Goal: Navigation & Orientation: Find specific page/section

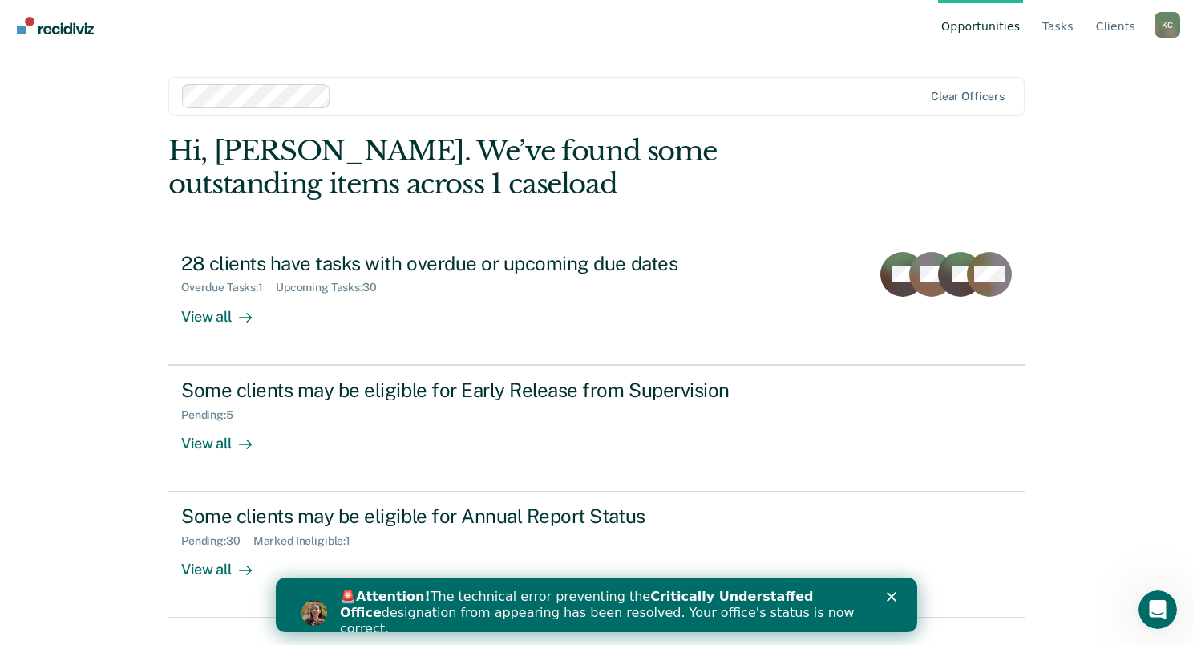
click at [701, 611] on div "🚨 Attention! The technical error preventing the Critically Understaffed Office …" at bounding box center [603, 613] width 526 height 48
click at [645, 611] on div "🚨 Attention! The technical error preventing the Critically Understaffed Office …" at bounding box center [603, 613] width 526 height 48
click at [868, 621] on div "🚨 Attention! The technical error preventing the Critically Understaffed Office …" at bounding box center [609, 613] width 539 height 58
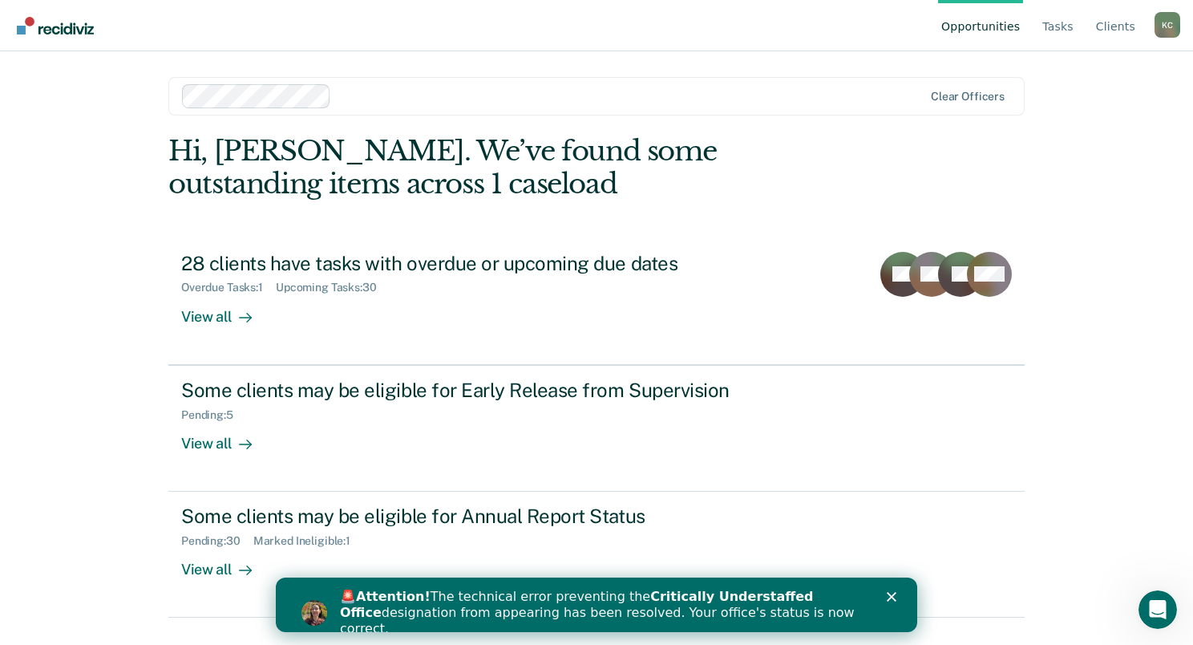
click at [1164, 22] on div "K C" at bounding box center [1168, 25] width 26 height 26
click at [1086, 75] on link "Profile" at bounding box center [1102, 75] width 103 height 14
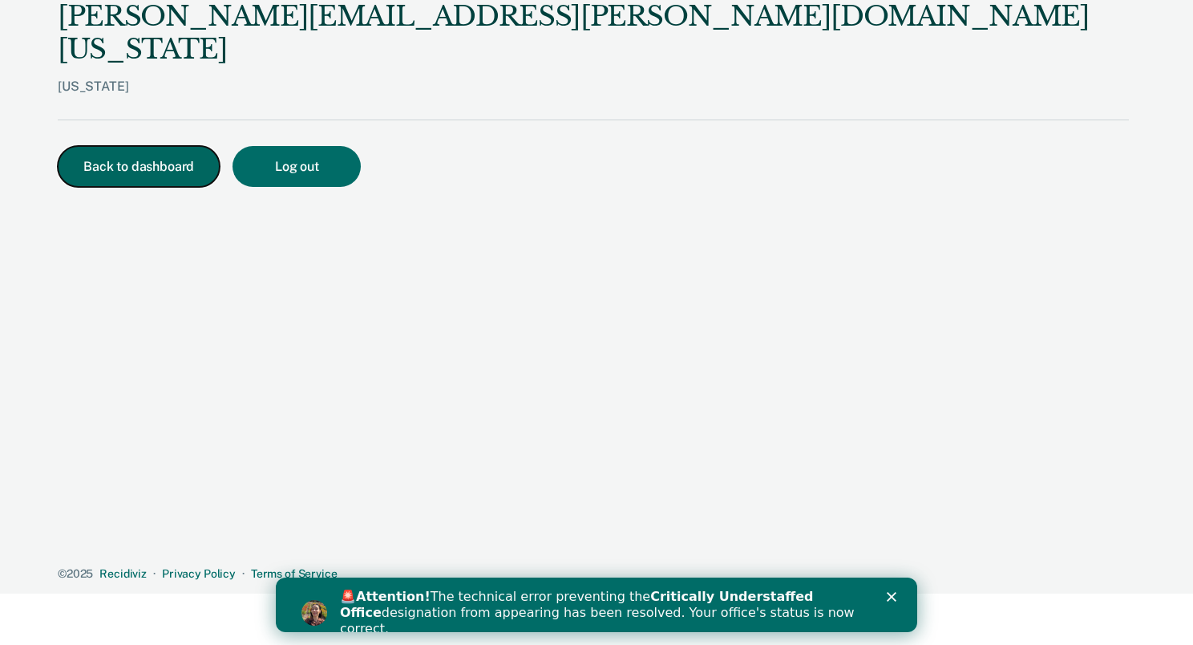
click at [131, 146] on button "Back to dashboard" at bounding box center [139, 166] width 162 height 41
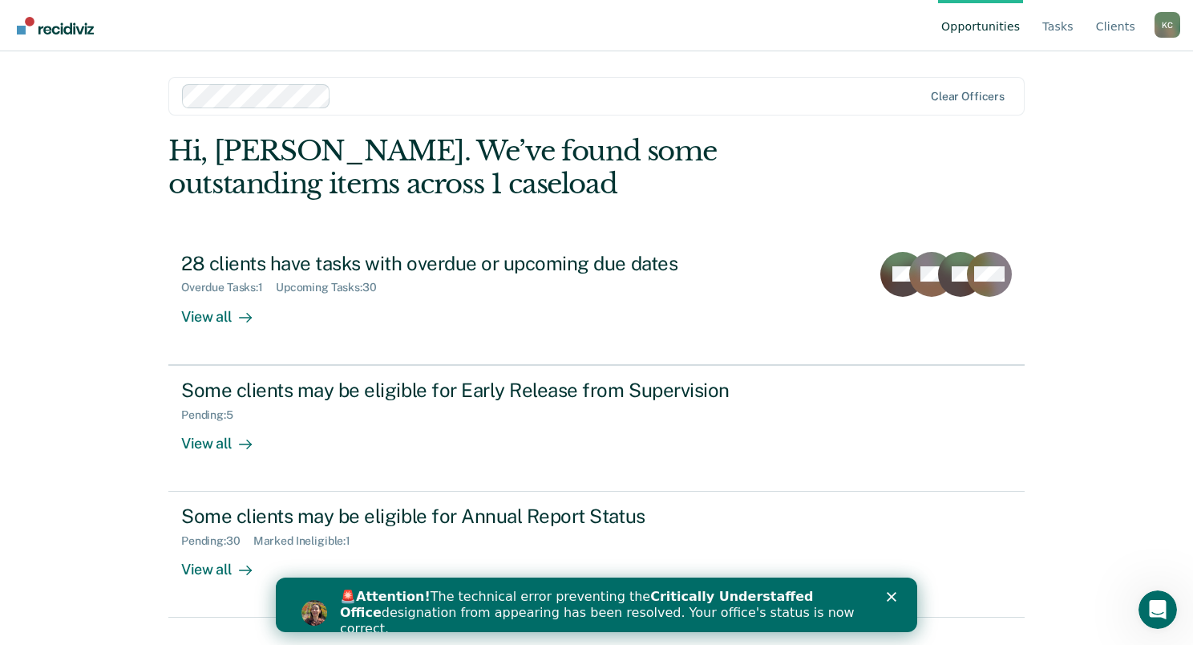
click at [29, 29] on img "Go to Recidiviz Home" at bounding box center [55, 26] width 77 height 18
click at [1114, 30] on link "Client s" at bounding box center [1116, 25] width 46 height 51
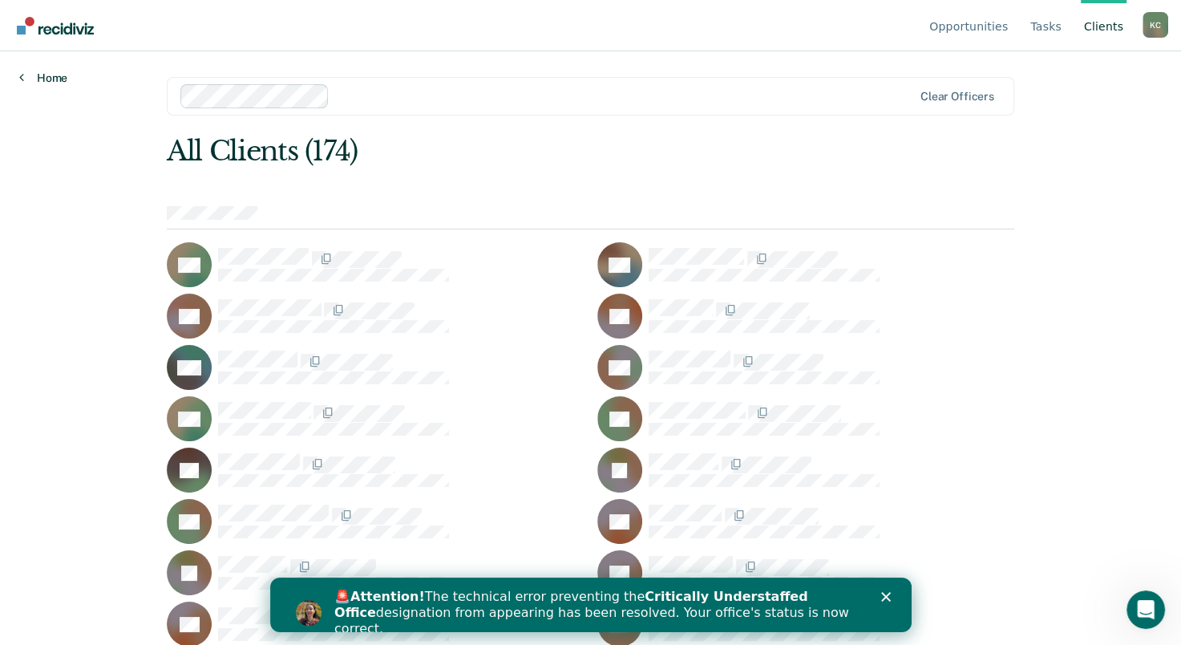
click at [46, 74] on link "Home" at bounding box center [43, 78] width 48 height 14
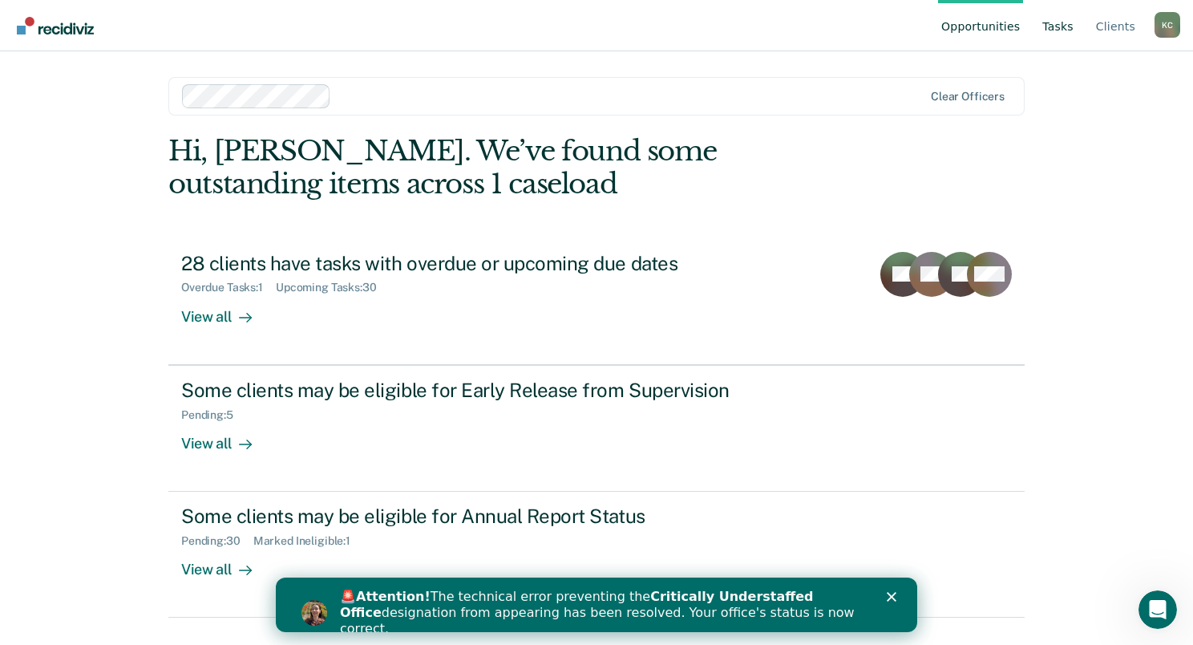
click at [1066, 26] on link "Tasks" at bounding box center [1058, 25] width 38 height 51
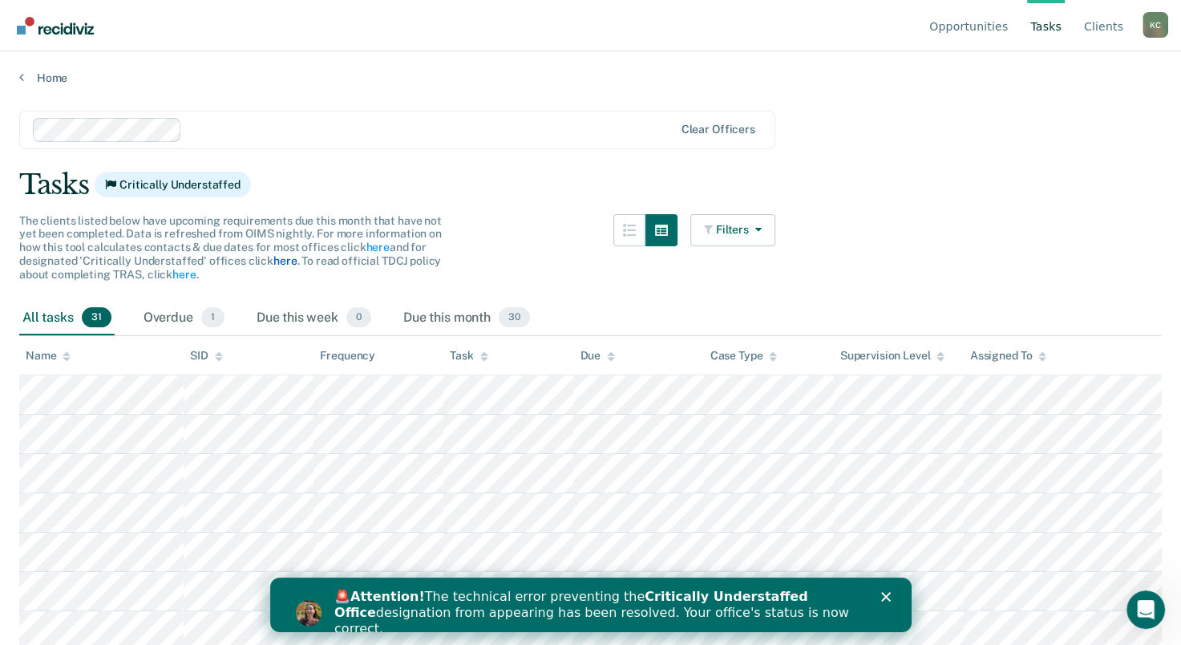
click at [274, 259] on link "here" at bounding box center [284, 260] width 23 height 13
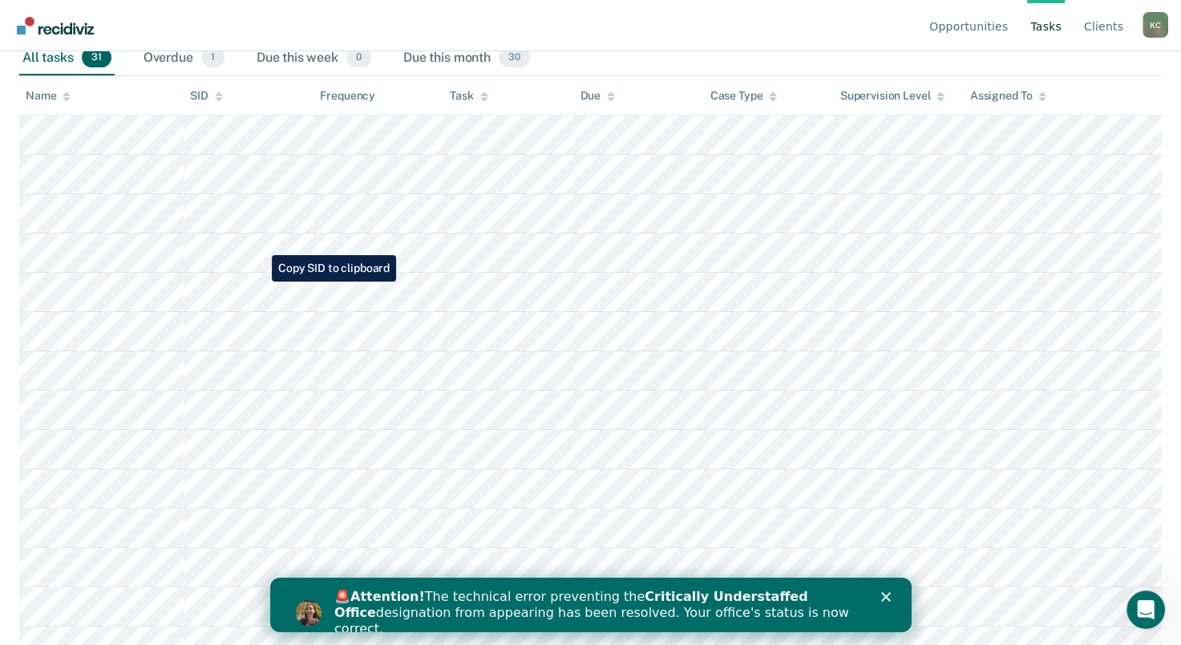
scroll to position [241, 0]
